Goal: Task Accomplishment & Management: Manage account settings

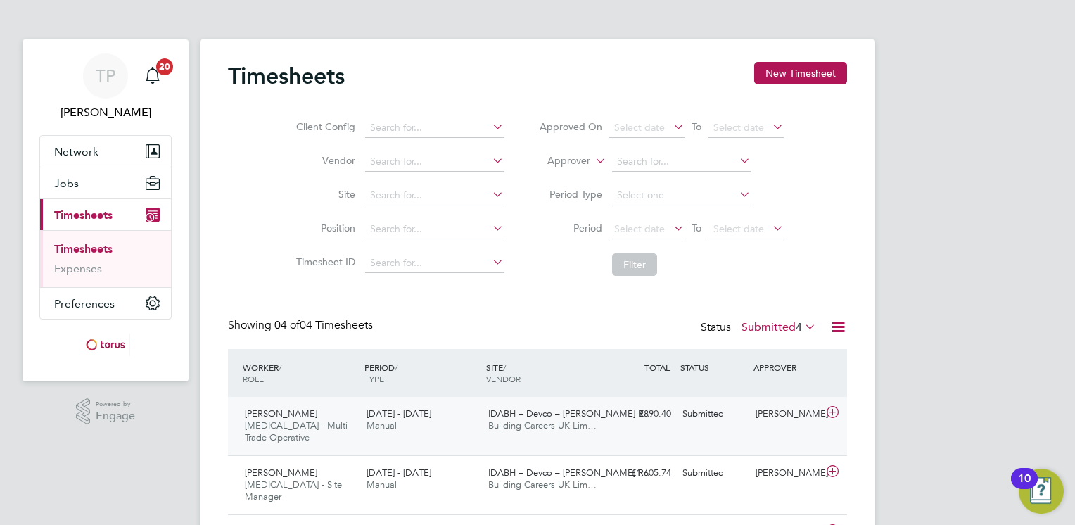
click at [835, 412] on icon at bounding box center [833, 412] width 18 height 11
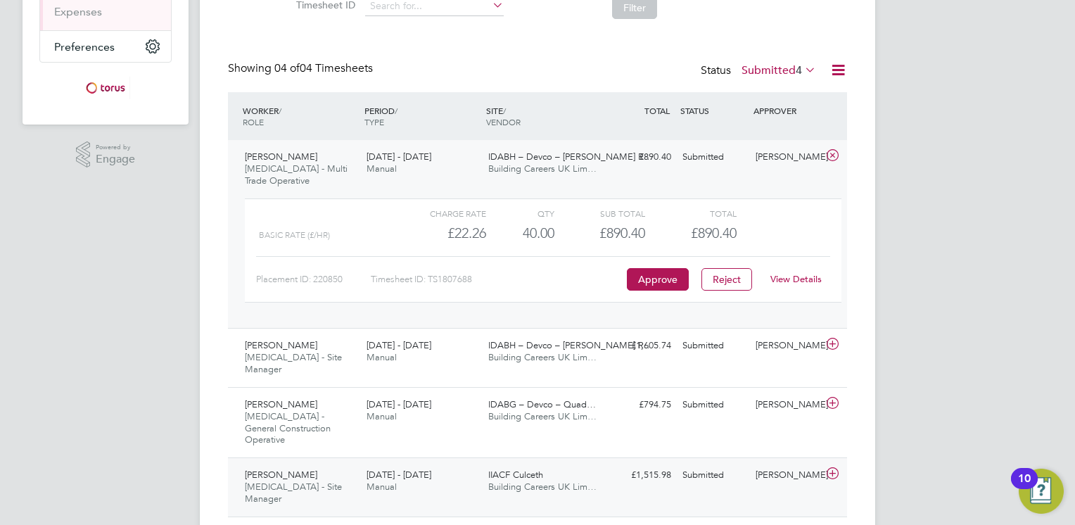
scroll to position [262, 0]
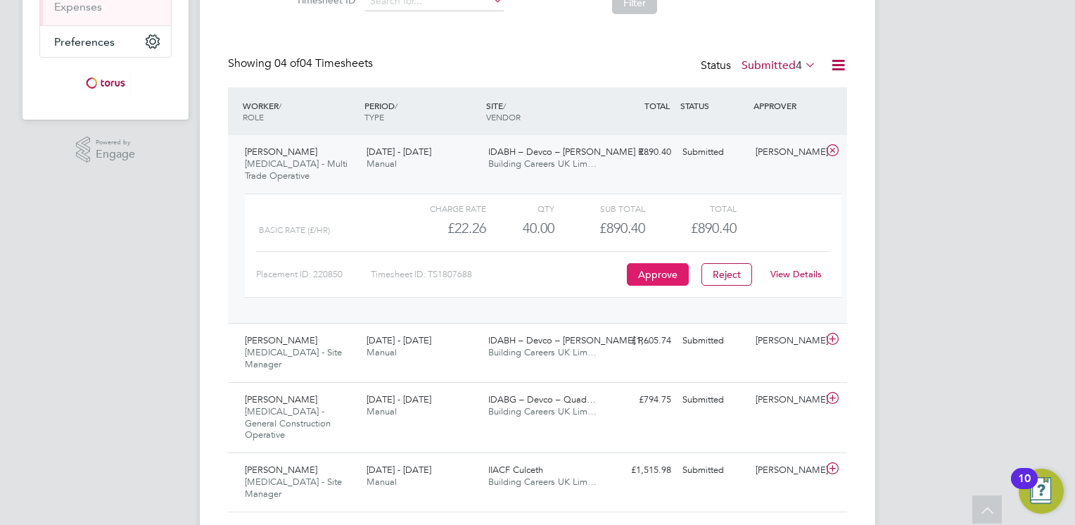
click at [669, 275] on button "Approve" at bounding box center [658, 274] width 62 height 23
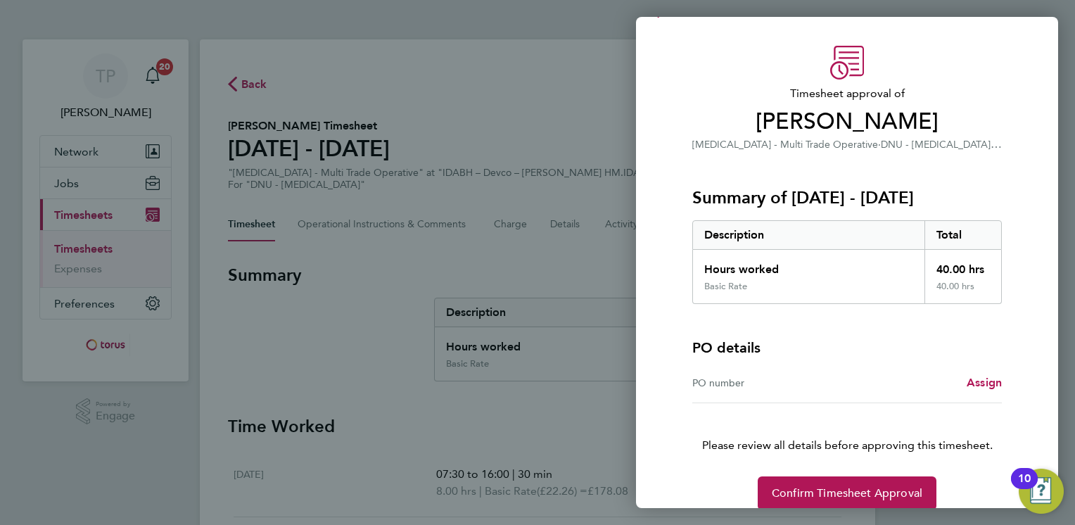
scroll to position [51, 0]
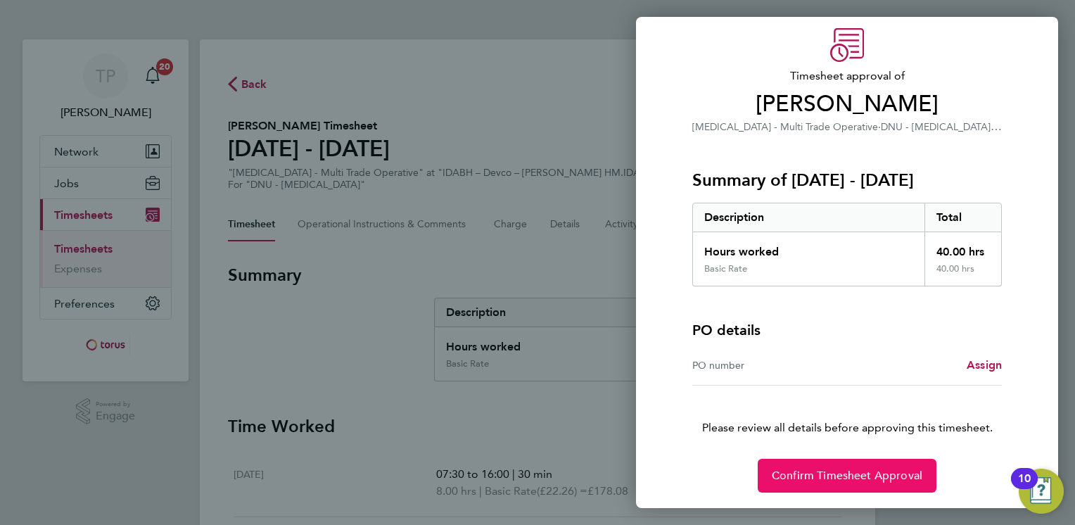
click at [852, 479] on span "Confirm Timesheet Approval" at bounding box center [847, 476] width 151 height 14
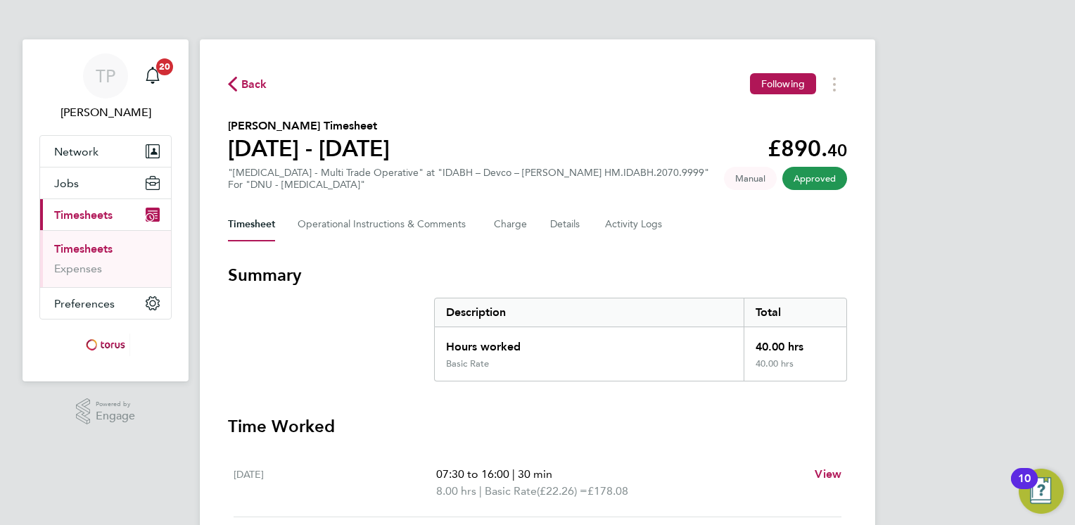
click at [248, 85] on span "Back" at bounding box center [254, 84] width 26 height 17
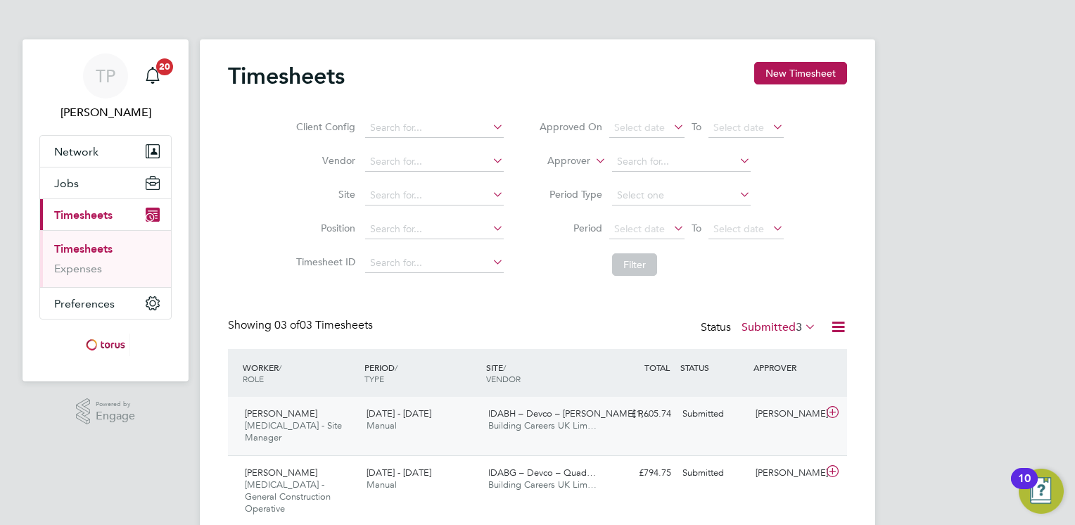
click at [835, 410] on icon at bounding box center [833, 412] width 18 height 11
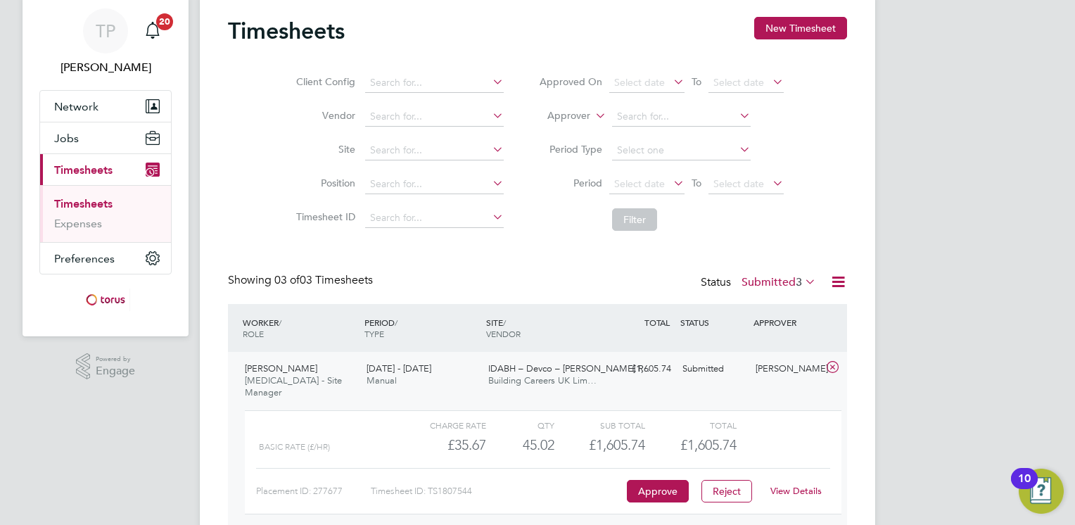
scroll to position [70, 0]
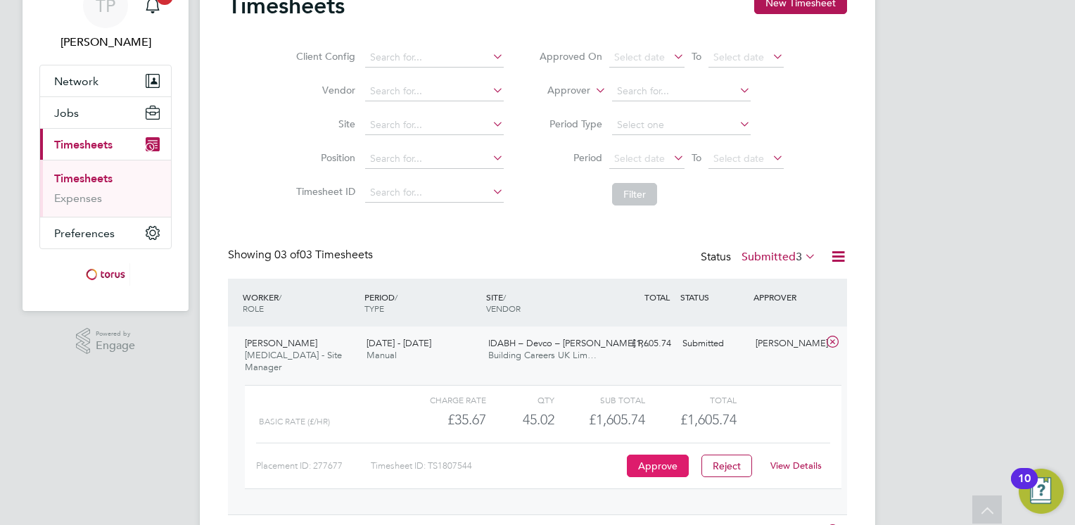
click at [667, 455] on button "Approve" at bounding box center [658, 466] width 62 height 23
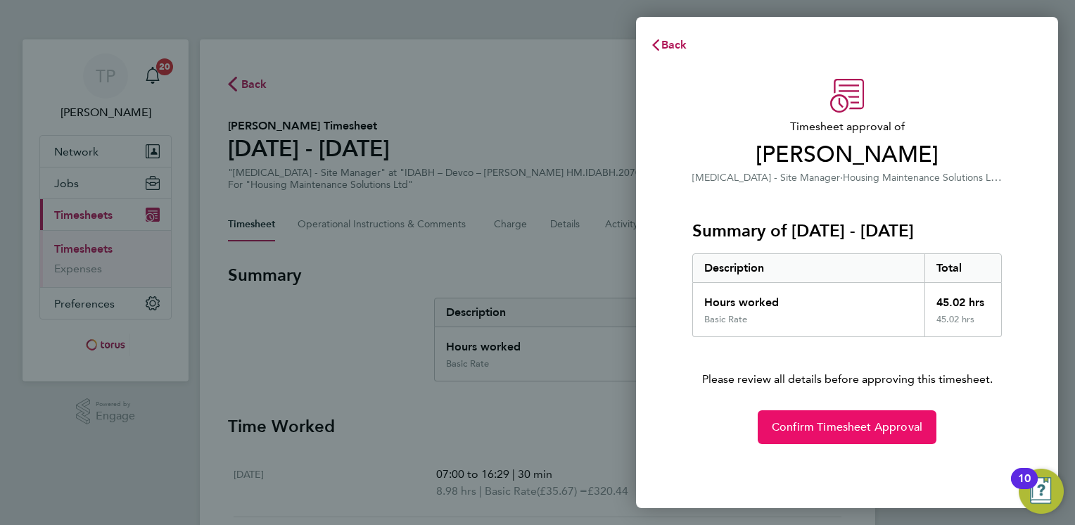
click at [838, 424] on span "Confirm Timesheet Approval" at bounding box center [847, 427] width 151 height 14
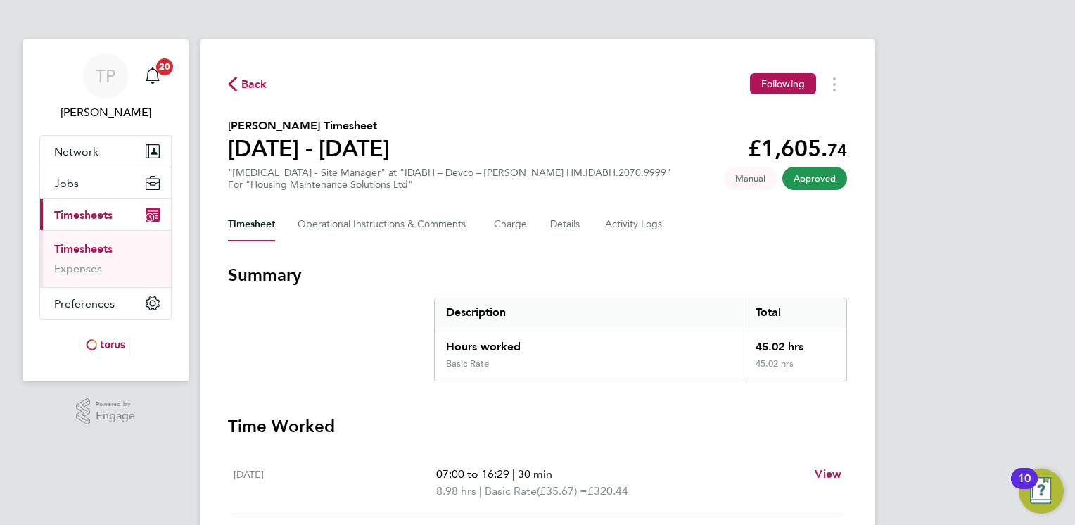
click at [250, 84] on span "Back" at bounding box center [254, 84] width 26 height 17
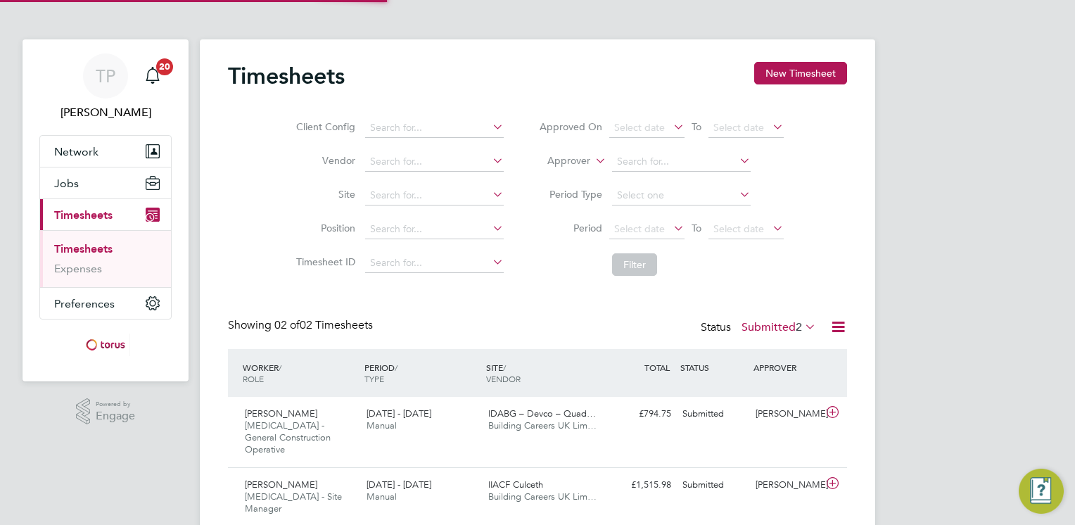
scroll to position [35, 122]
click at [833, 414] on icon at bounding box center [833, 412] width 18 height 11
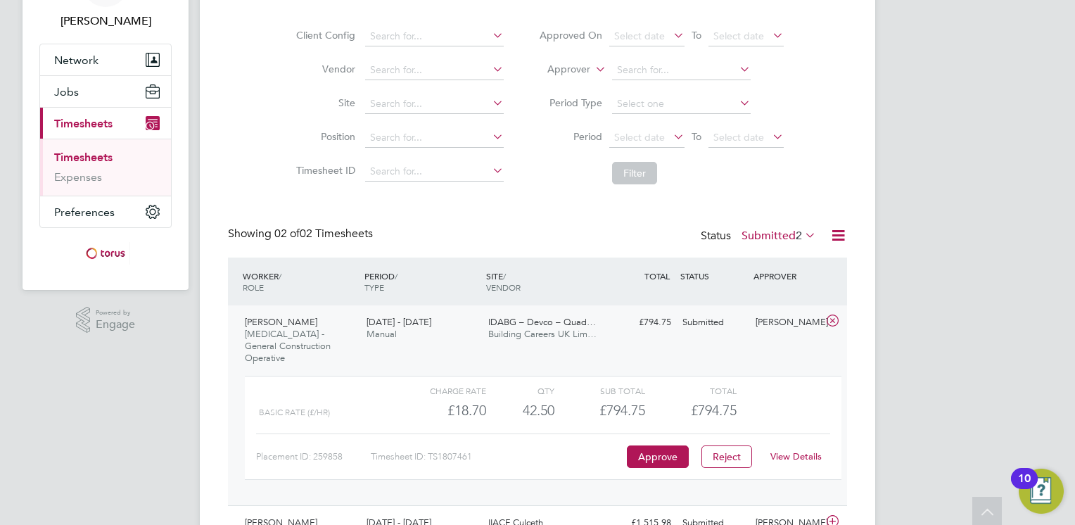
scroll to position [70, 0]
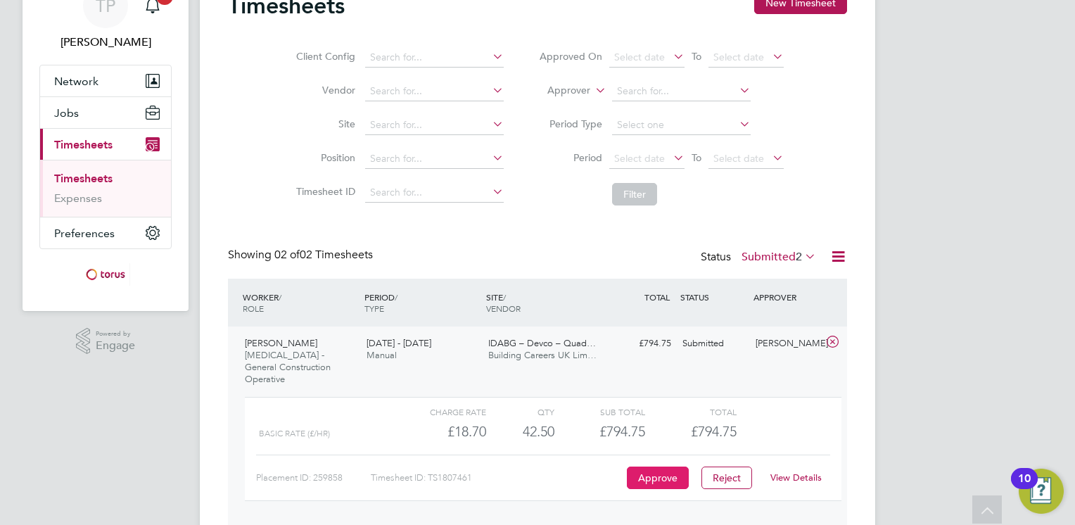
click at [649, 467] on button "Approve" at bounding box center [658, 478] width 62 height 23
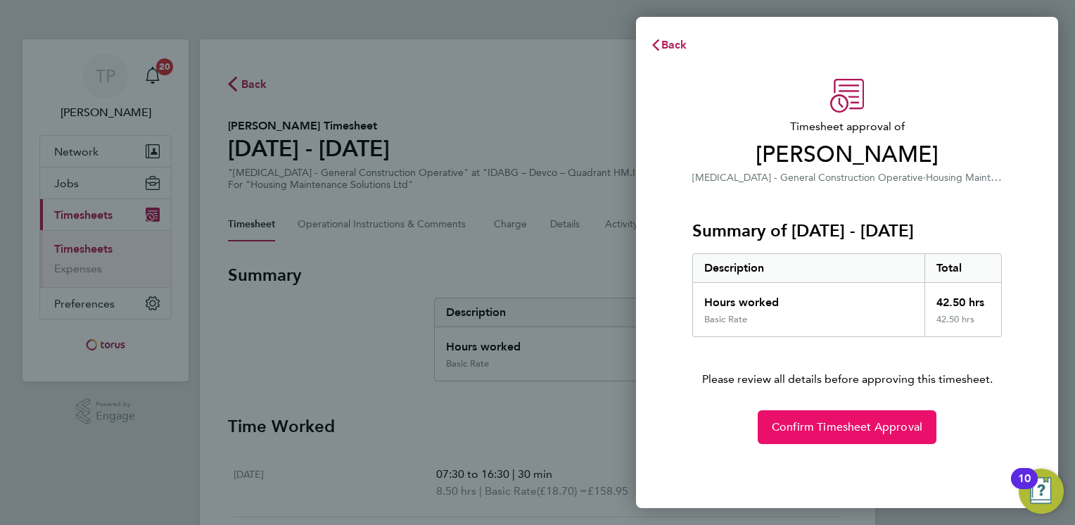
click at [845, 421] on span "Confirm Timesheet Approval" at bounding box center [847, 427] width 151 height 14
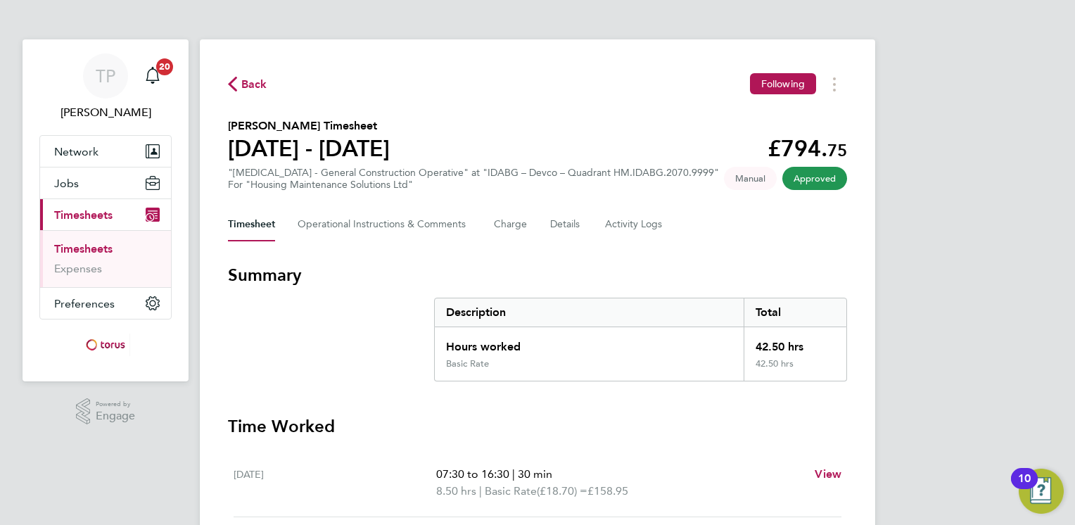
click at [248, 89] on span "Back" at bounding box center [254, 84] width 26 height 17
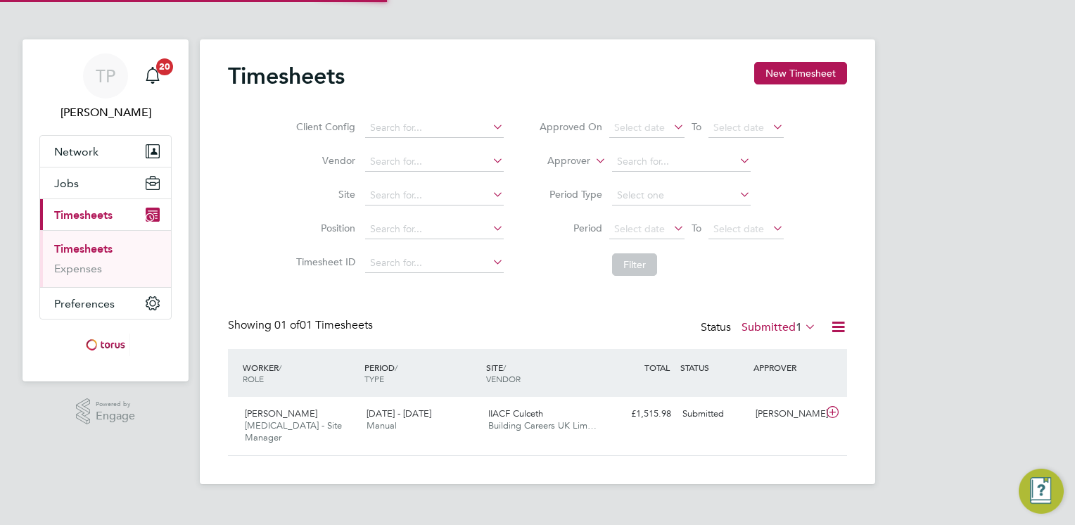
scroll to position [35, 122]
click at [831, 412] on icon at bounding box center [833, 412] width 18 height 11
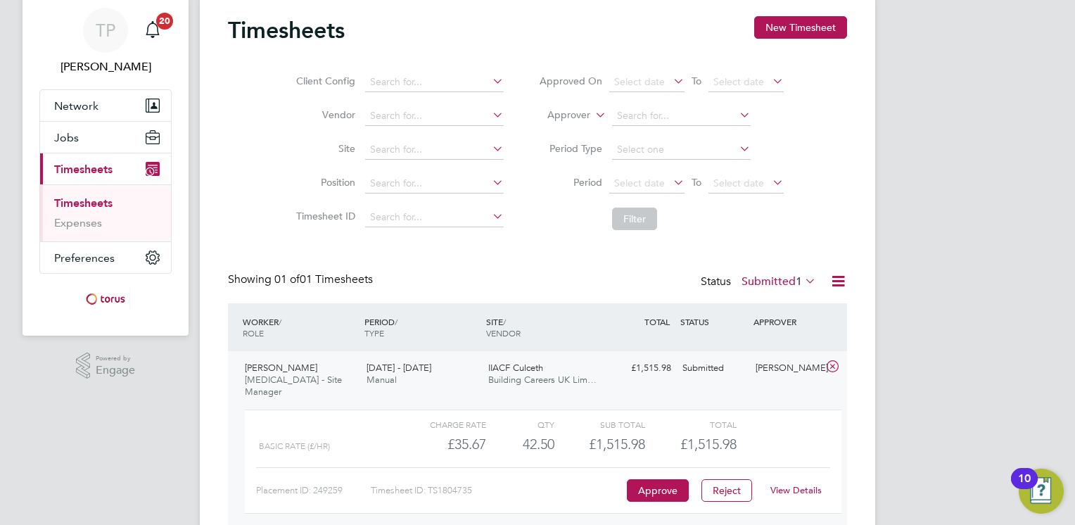
scroll to position [70, 0]
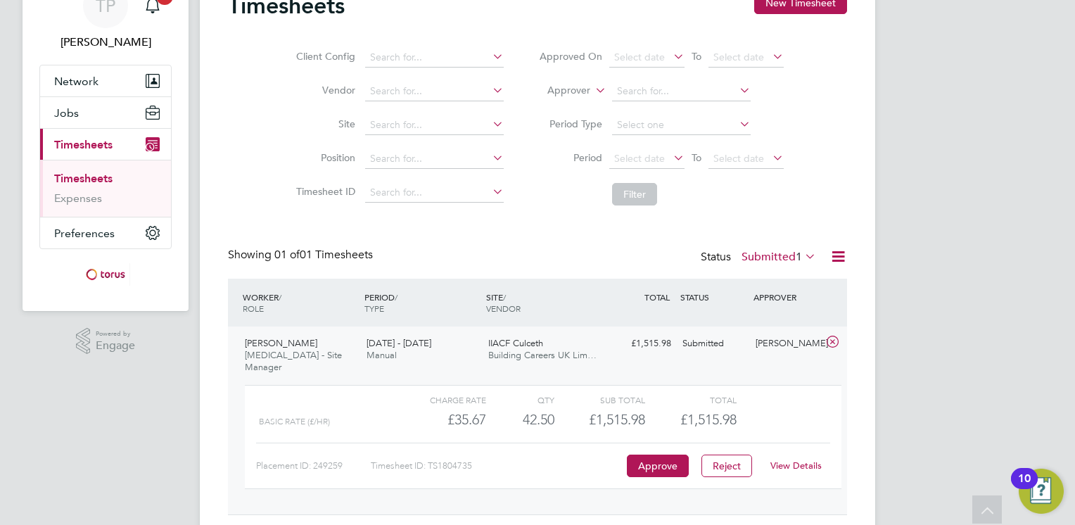
click at [801, 460] on link "View Details" at bounding box center [796, 466] width 51 height 12
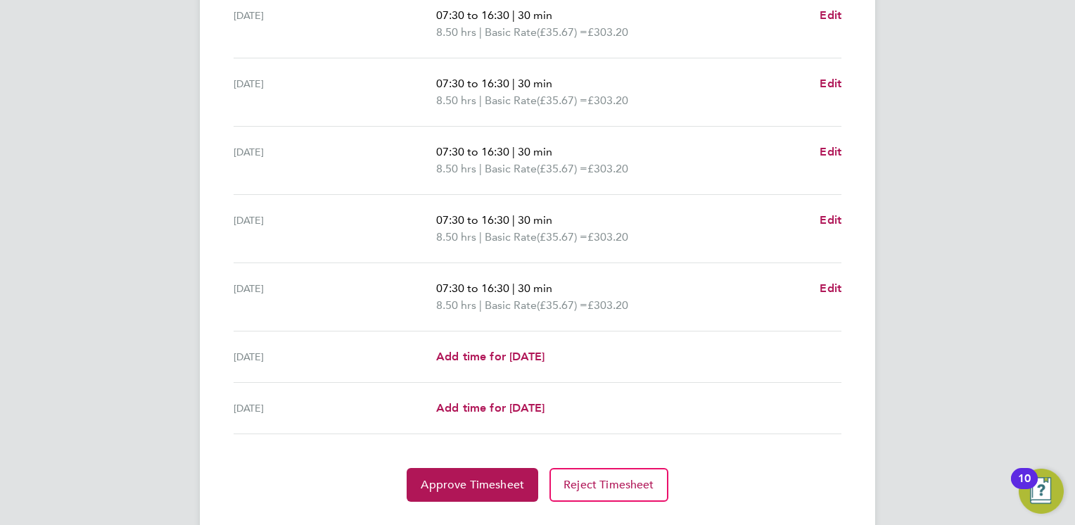
scroll to position [490, 0]
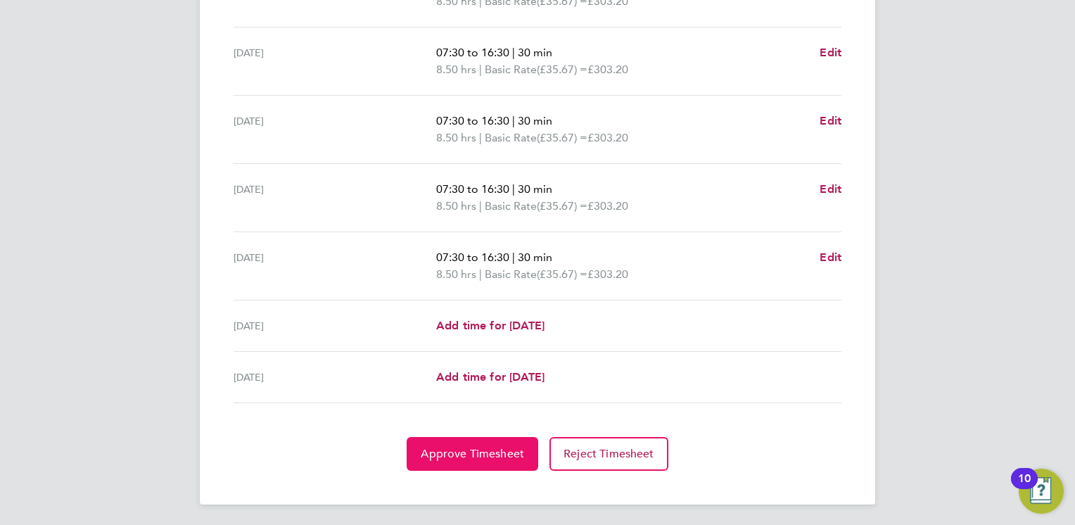
click at [479, 443] on button "Approve Timesheet" at bounding box center [473, 454] width 132 height 34
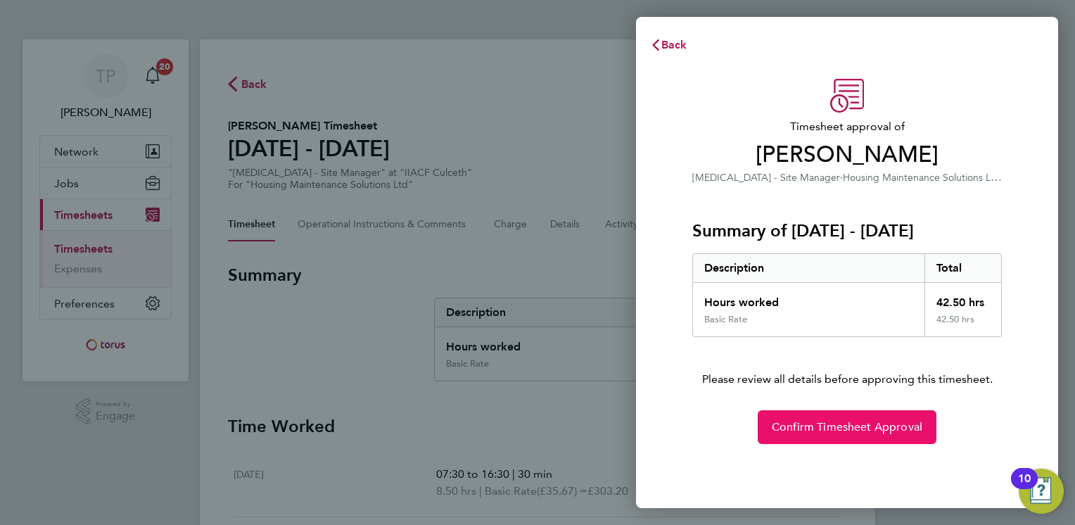
click at [869, 423] on span "Confirm Timesheet Approval" at bounding box center [847, 427] width 151 height 14
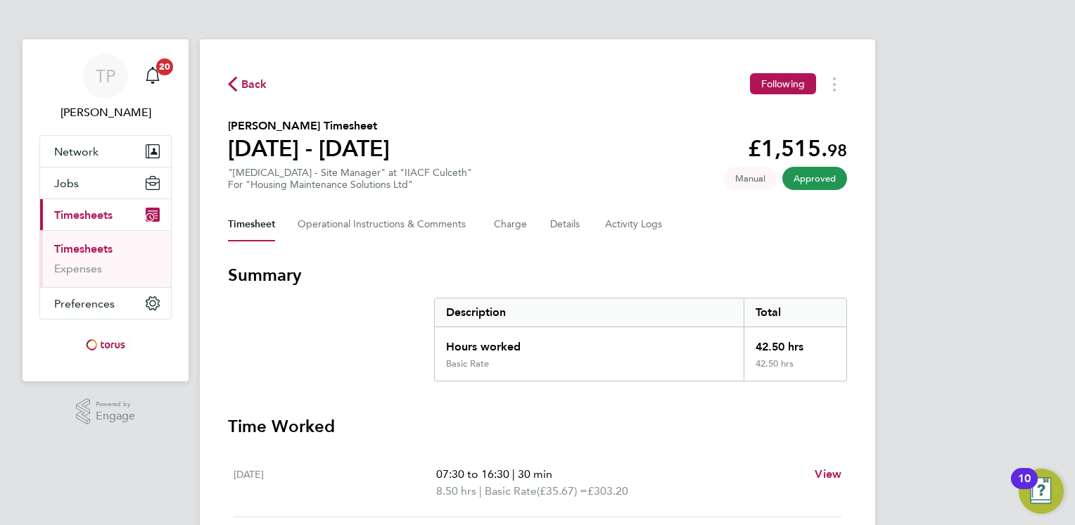
click at [244, 82] on span "Back" at bounding box center [254, 84] width 26 height 17
